Goal: Task Accomplishment & Management: Manage account settings

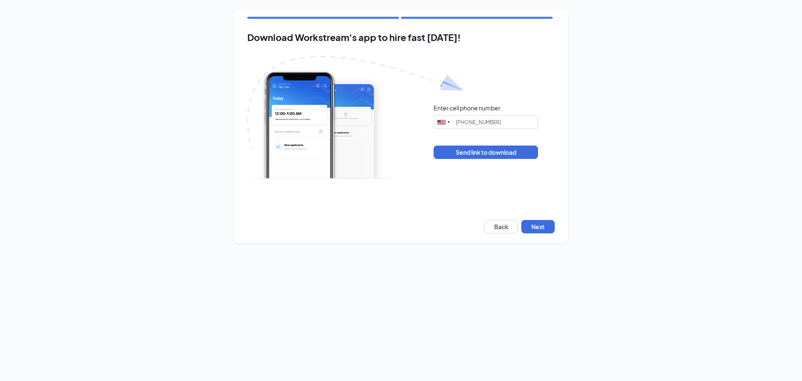
type input "[PHONE_NUMBER]"
click at [547, 226] on button "Next" at bounding box center [537, 226] width 33 height 13
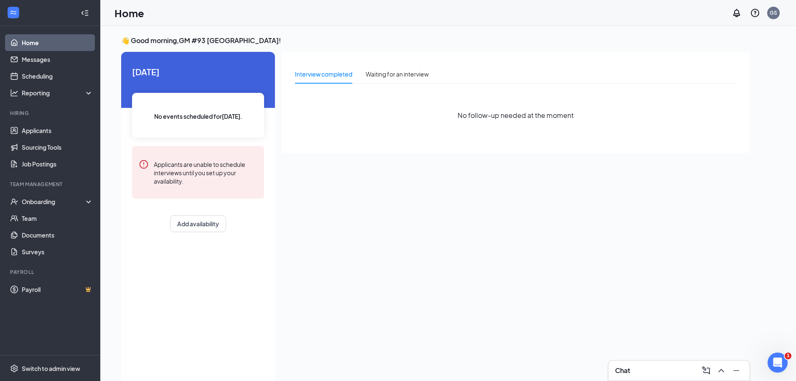
click at [361, 79] on div "Interview completed Waiting for an interview" at bounding box center [362, 73] width 134 height 19
click at [371, 74] on div "Waiting for an interview" at bounding box center [396, 73] width 63 height 9
click at [335, 77] on div "Interview completed" at bounding box center [323, 73] width 57 height 9
click at [39, 133] on link "Applicants" at bounding box center [57, 130] width 71 height 17
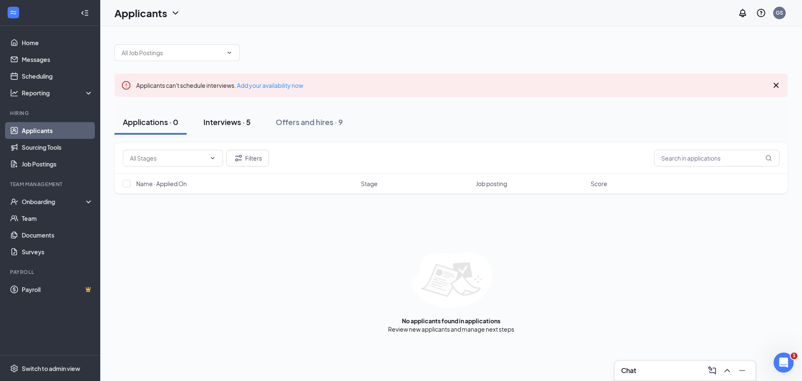
click at [241, 119] on div "Interviews · 5" at bounding box center [226, 122] width 47 height 10
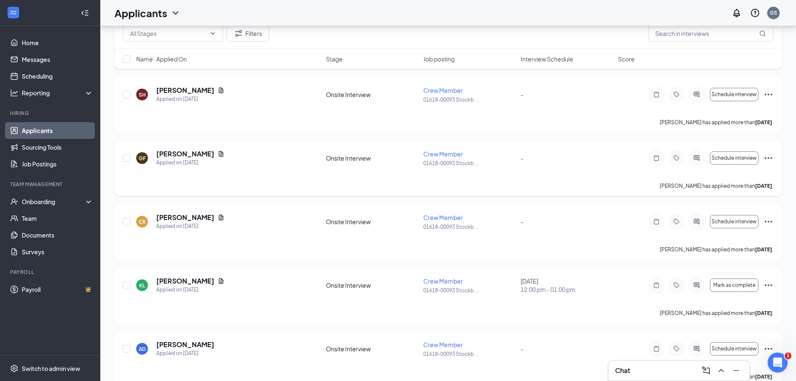
scroll to position [140, 0]
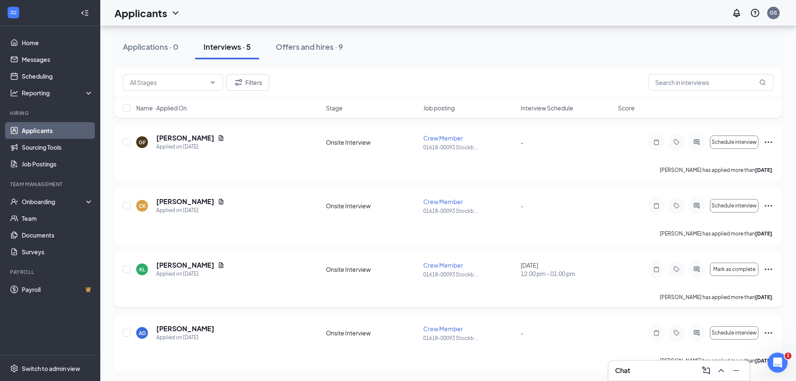
click at [338, 268] on div "Onsite Interview" at bounding box center [372, 269] width 92 height 8
click at [768, 267] on icon "Ellipses" at bounding box center [768, 269] width 10 height 10
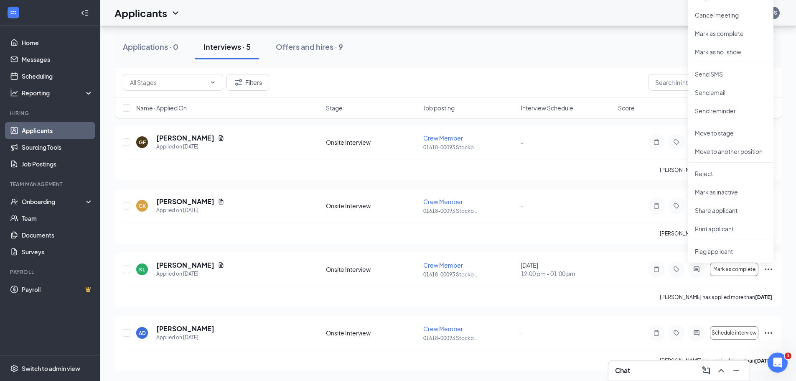
click at [782, 244] on div "Applicants can't schedule interviews. Add your availability now Applications · …" at bounding box center [447, 133] width 695 height 495
